Goal: Task Accomplishment & Management: Manage account settings

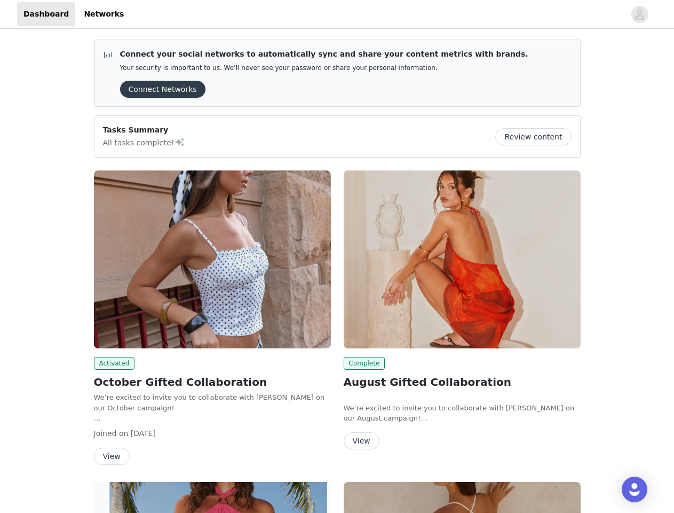
click at [338, 256] on div "Complete August Gifted Collaboration We’re excited to invite you to collaborate…" at bounding box center [463, 312] width 250 height 296
click at [337, 14] on div at bounding box center [377, 14] width 495 height 24
click at [640, 14] on icon "avatar" at bounding box center [640, 14] width 10 height 17
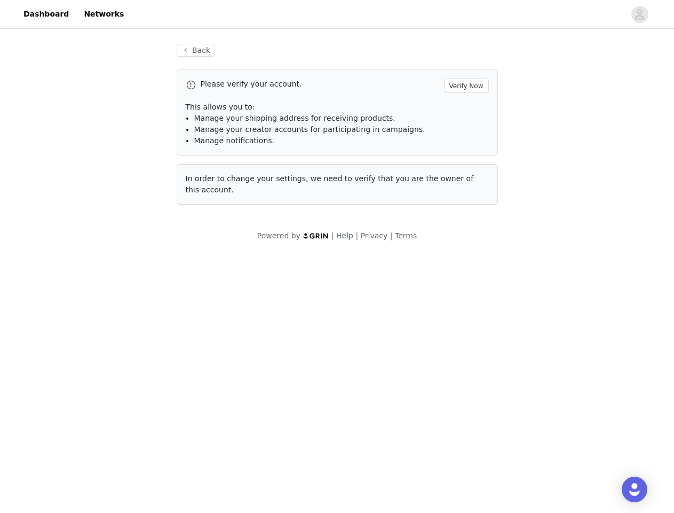
click at [159, 89] on div "Back Please verify your account. Verify Now This allows you to: Manage your shi…" at bounding box center [337, 142] width 674 height 223
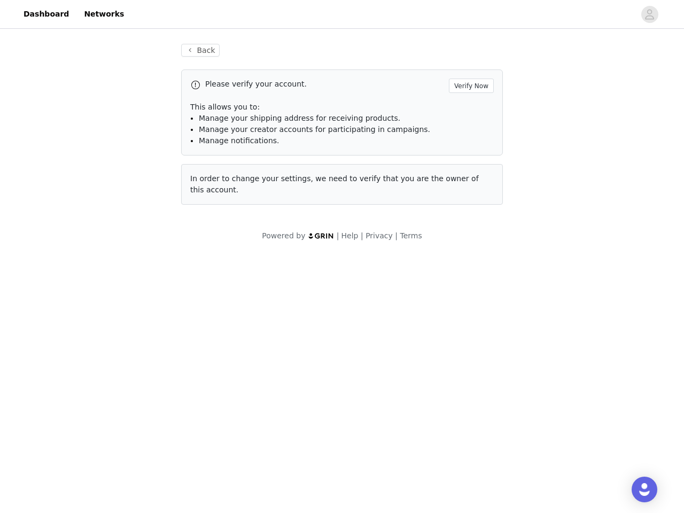
click at [538, 137] on div "Back Please verify your account. Verify Now This allows you to: Manage your shi…" at bounding box center [342, 142] width 684 height 223
click at [213, 259] on body "Dashboard Networks Back Please verify your account. Verify Now This allows you …" at bounding box center [342, 256] width 684 height 513
click at [113, 363] on body "Dashboard Networks Back Please verify your account. Verify Now This allows you …" at bounding box center [342, 256] width 684 height 513
click at [111, 456] on body "Dashboard Networks Back Please verify your account. Verify Now This allows you …" at bounding box center [342, 256] width 684 height 513
click at [462, 259] on body "Dashboard Networks Back Please verify your account. Verify Now This allows you …" at bounding box center [342, 256] width 684 height 513
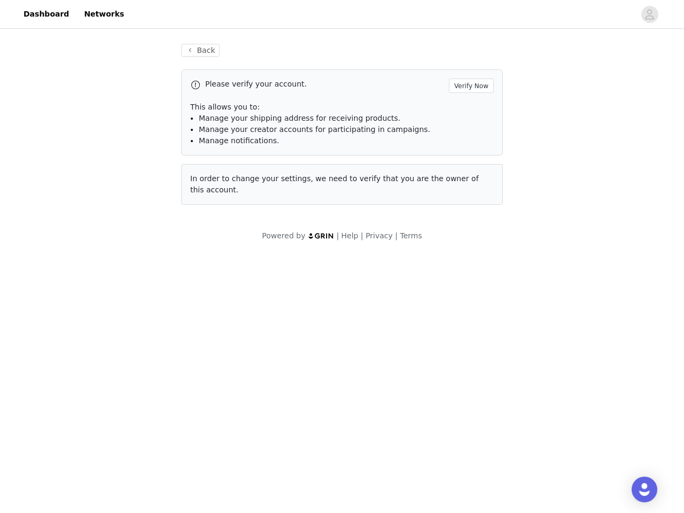
click at [363, 363] on body "Dashboard Networks Back Please verify your account. Verify Now This allows you …" at bounding box center [342, 256] width 684 height 513
